Goal: Information Seeking & Learning: Check status

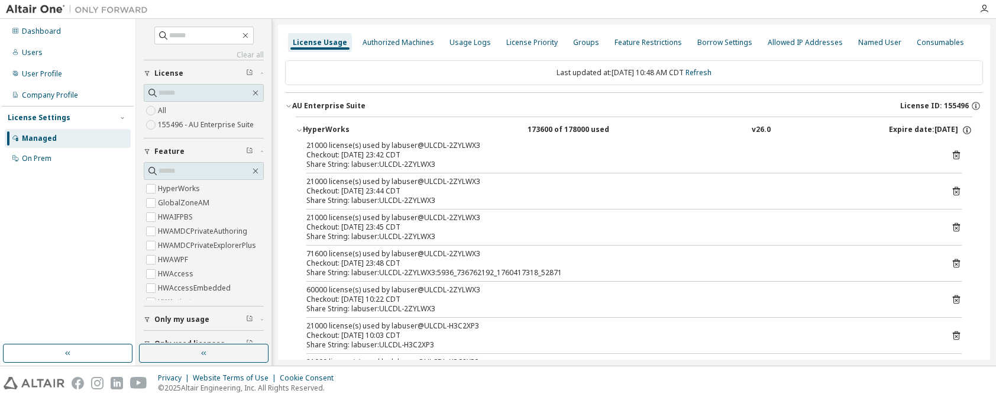
click at [314, 44] on div "License Usage" at bounding box center [320, 42] width 54 height 9
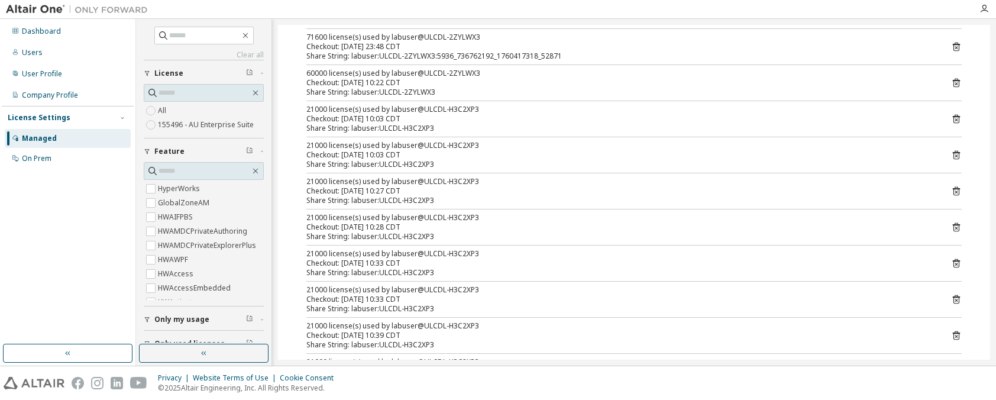
scroll to position [59, 0]
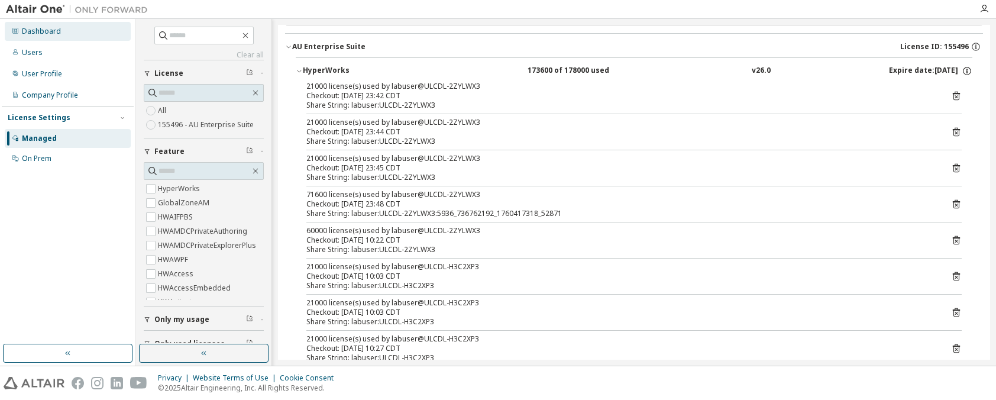
click at [59, 38] on div "Dashboard" at bounding box center [68, 31] width 126 height 19
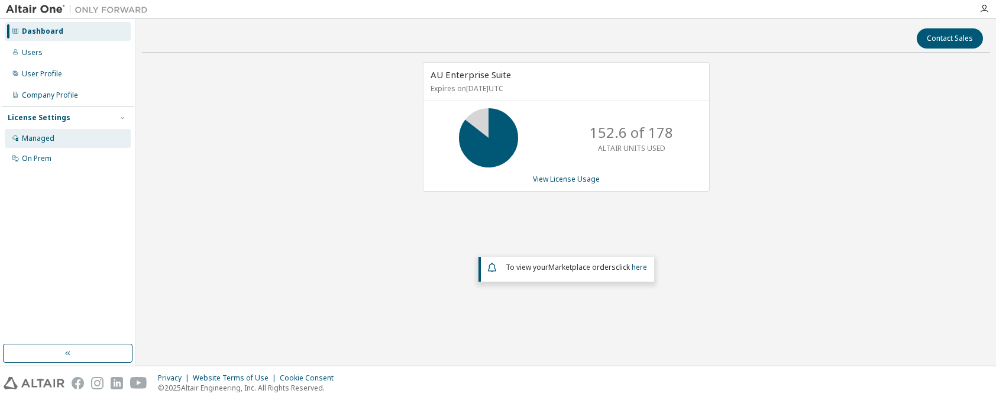
click at [58, 134] on div "Managed" at bounding box center [68, 138] width 126 height 19
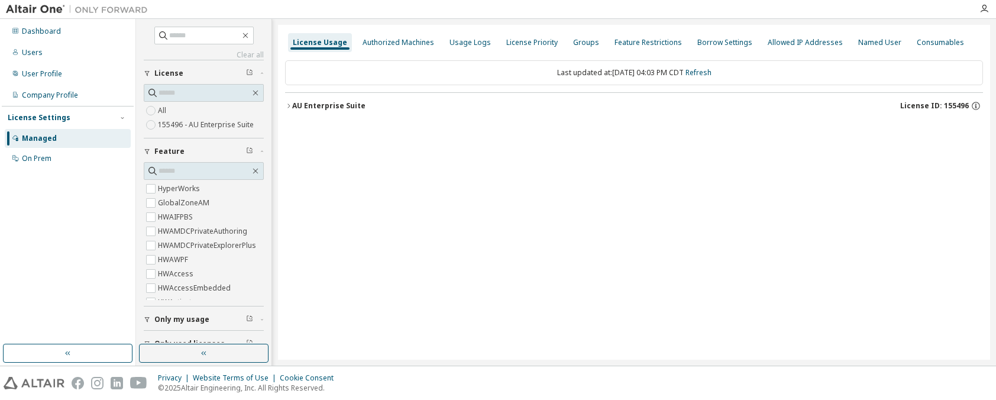
click at [305, 105] on div "AU Enterprise Suite" at bounding box center [328, 105] width 73 height 9
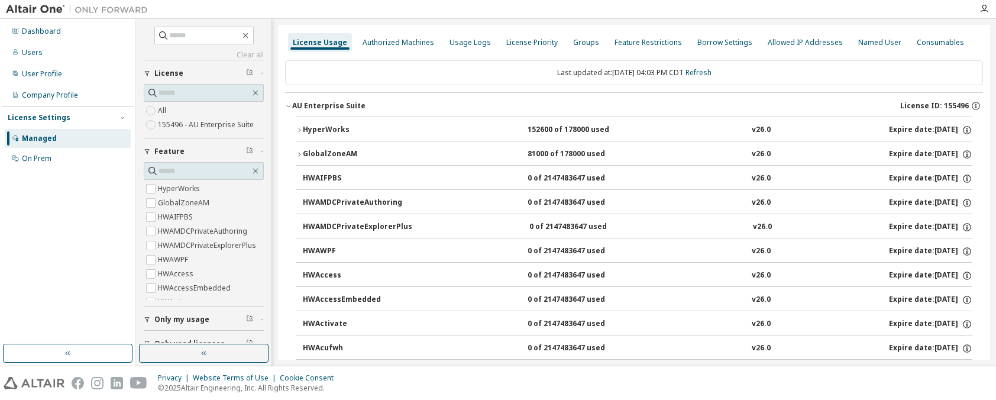
click at [322, 125] on div "HyperWorks" at bounding box center [356, 130] width 106 height 11
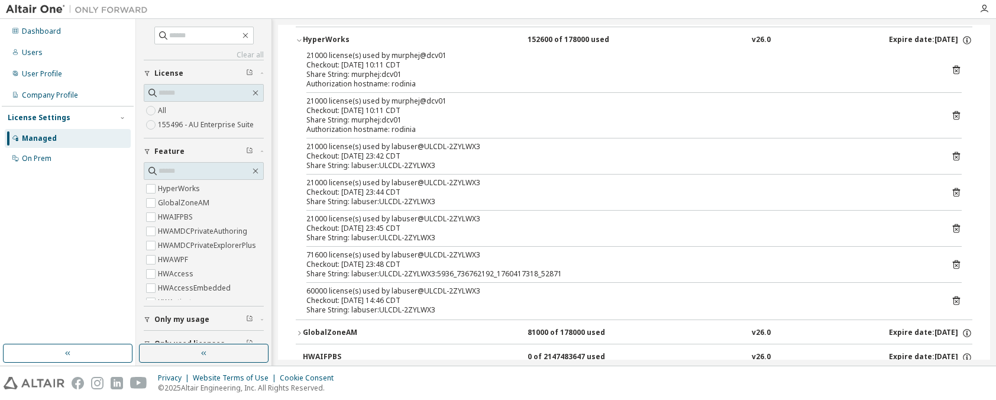
scroll to position [118, 0]
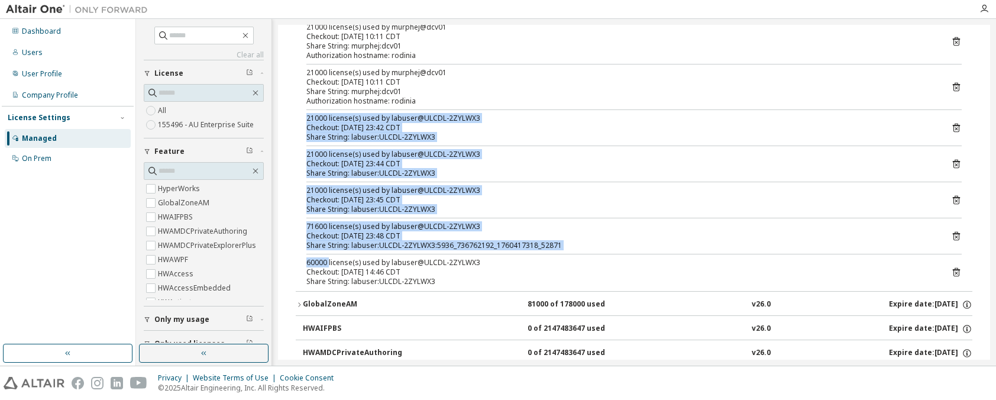
drag, startPoint x: 328, startPoint y: 257, endPoint x: 302, endPoint y: 117, distance: 142.5
click at [302, 117] on div "21000 license(s) used by murphej@dcv01 Checkout: [DATE] 10:11 CDT Share String:…" at bounding box center [634, 156] width 677 height 269
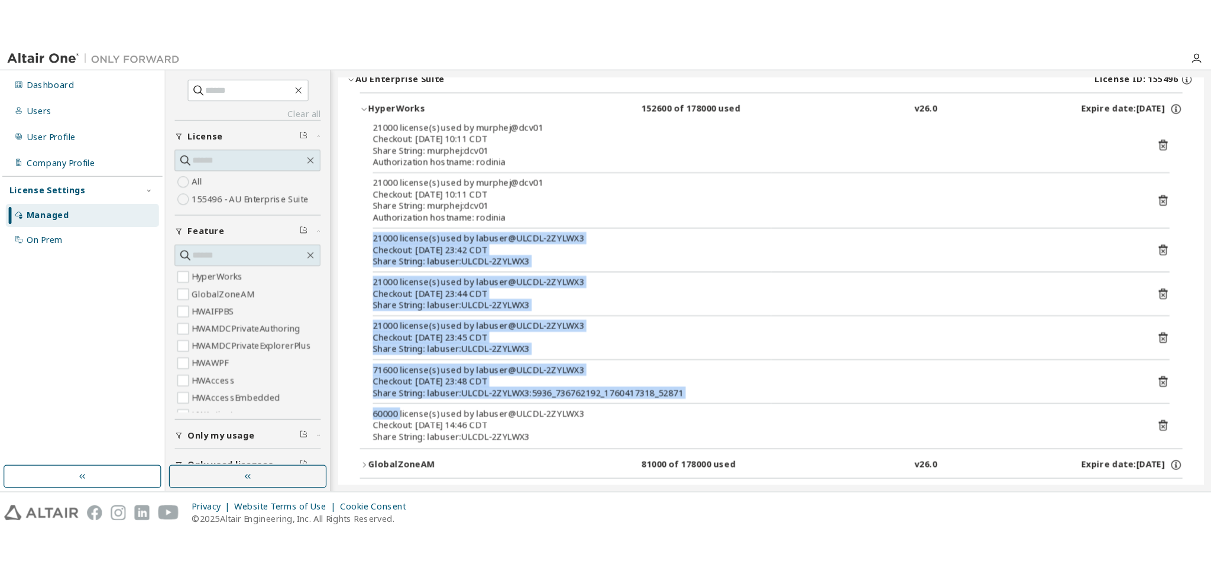
scroll to position [59, 0]
